Goal: Check status: Check status

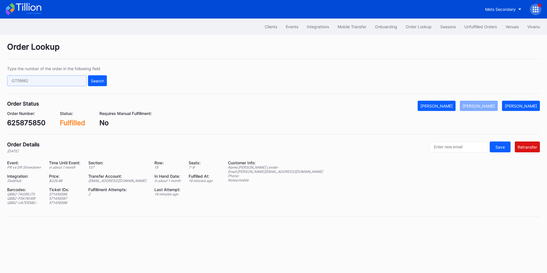
click at [71, 80] on input "text" at bounding box center [47, 80] width 80 height 11
paste input "625585868"
type input "625585868"
click at [104, 78] on button "Search" at bounding box center [97, 80] width 19 height 11
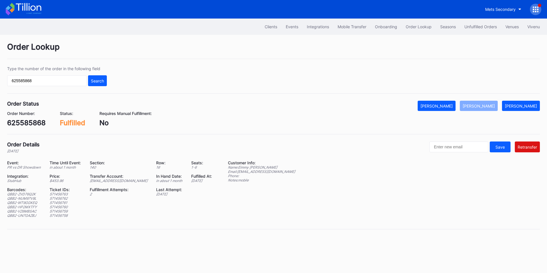
click at [124, 181] on div "[EMAIL_ADDRESS][DOMAIN_NAME]" at bounding box center [120, 180] width 60 height 4
copy div "[EMAIL_ADDRESS][DOMAIN_NAME]"
click at [524, 106] on div "[PERSON_NAME]" at bounding box center [521, 106] width 32 height 5
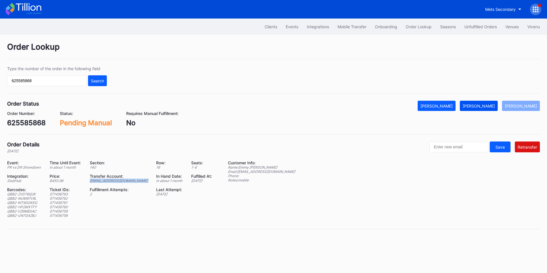
click at [486, 107] on div "[PERSON_NAME]" at bounding box center [479, 106] width 32 height 5
